Goal: Task Accomplishment & Management: Manage account settings

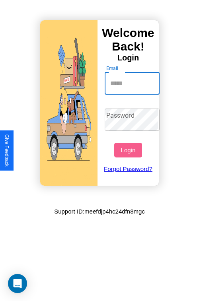
click at [133, 83] on input "Email" at bounding box center [132, 83] width 55 height 22
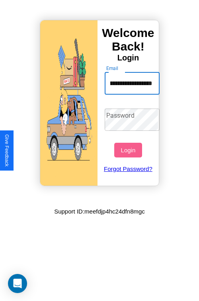
scroll to position [0, 37]
type input "**********"
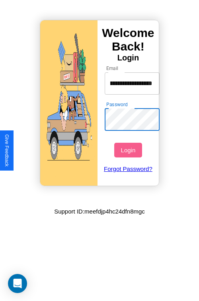
scroll to position [0, 0]
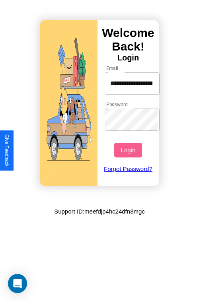
click at [129, 150] on button "Login" at bounding box center [127, 150] width 27 height 15
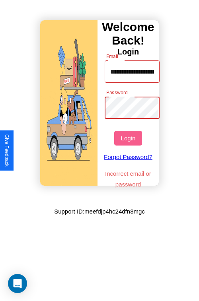
click at [129, 138] on button "Login" at bounding box center [127, 138] width 27 height 15
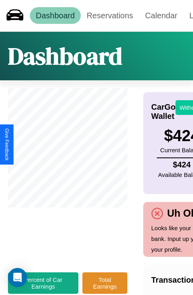
click at [187, 107] on button "Withdraw" at bounding box center [191, 107] width 33 height 15
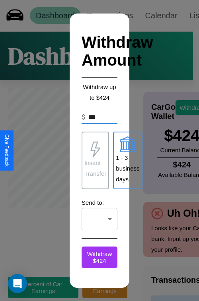
click at [127, 160] on p "1 - 3 business days" at bounding box center [127, 168] width 23 height 32
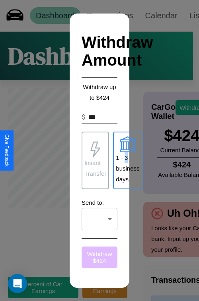
click at [99, 257] on button "Withdraw $ 424" at bounding box center [99, 256] width 36 height 21
